Goal: Transaction & Acquisition: Purchase product/service

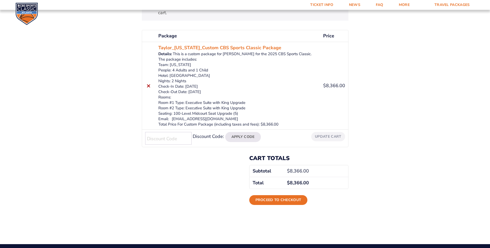
scroll to position [129, 0]
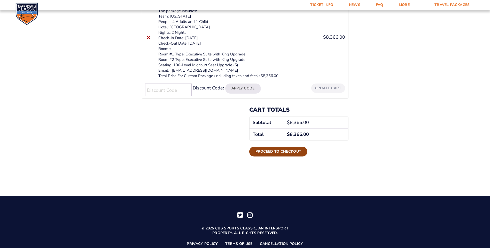
click at [277, 147] on link "Proceed to checkout" at bounding box center [278, 152] width 58 height 10
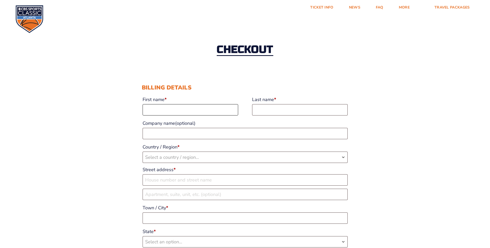
click at [164, 111] on input "First name *" at bounding box center [189, 109] width 95 height 11
type input "[PERSON_NAME]"
type input "SEC"
select select "US"
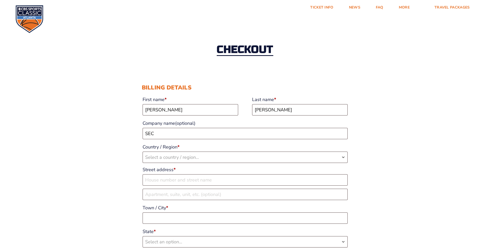
type input "[STREET_ADDRESS]"
type input "Christiana"
type input "37037"
type input "16154057527"
type input "mtaylor@sec-civil.com"
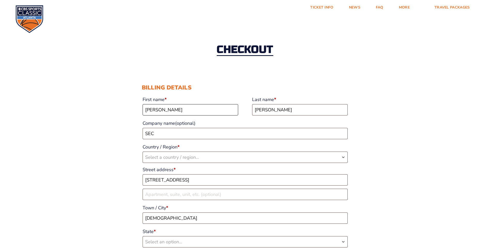
select select "US"
select select "TN"
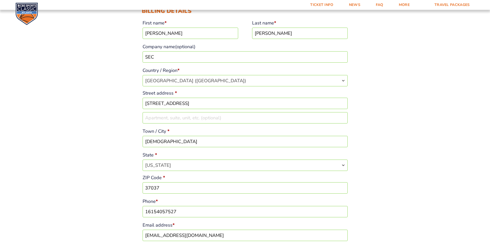
scroll to position [77, 0]
click at [196, 102] on input "6901 Dismal Hollow Road, Christiana, TN, USA" at bounding box center [244, 102] width 205 height 11
type input "6901 Dismal Hollow Road, Christiana, TN, USA"
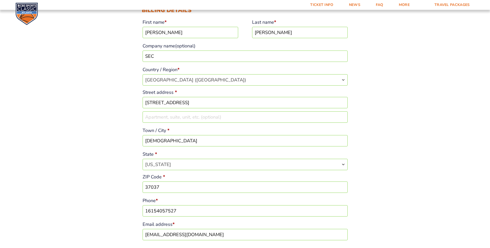
click at [171, 143] on input "Christiana" at bounding box center [244, 140] width 205 height 11
type input "Murfreesboro"
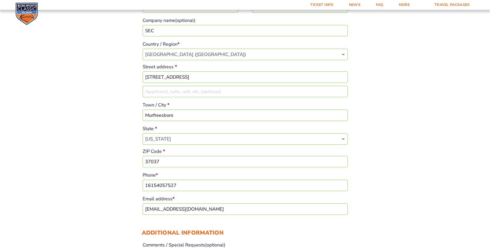
scroll to position [129, 0]
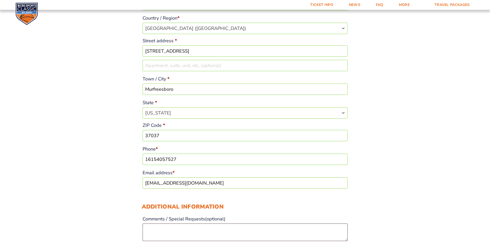
click at [164, 136] on input "37037" at bounding box center [244, 135] width 205 height 11
type input "37129"
click at [95, 152] on div "Checkout Discount Code: Apply Code Billing details First name * Matt Last name …" at bounding box center [245, 247] width 490 height 708
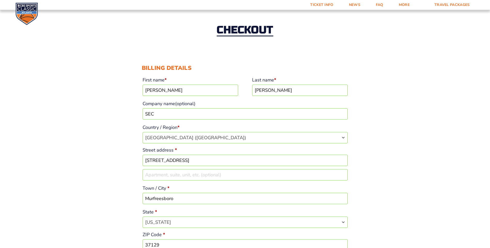
scroll to position [0, 0]
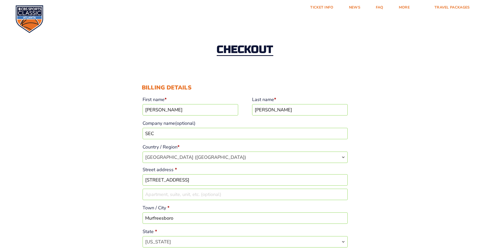
click at [163, 109] on input "Matt" at bounding box center [189, 109] width 95 height 11
type input "Matthew"
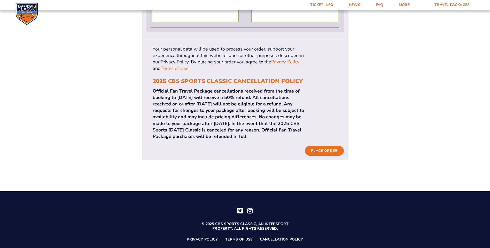
scroll to position [579, 0]
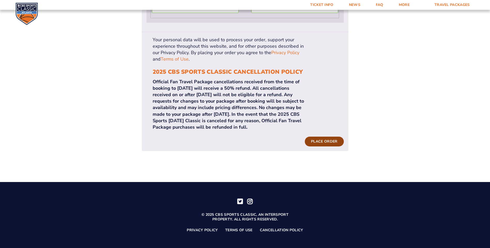
click at [319, 137] on button "Place order" at bounding box center [323, 142] width 39 height 10
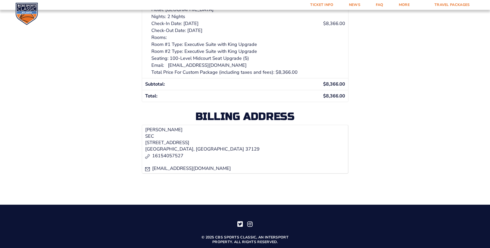
scroll to position [181, 0]
